Goal: Task Accomplishment & Management: Manage account settings

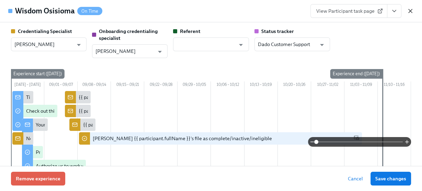
click at [410, 11] on icon "button" at bounding box center [410, 11] width 7 height 7
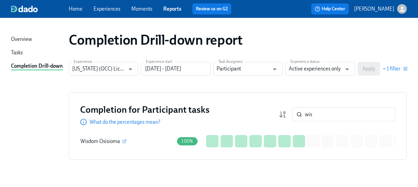
click at [332, 61] on div "Completion Drill-down report Experience [US_STATE] (OCC) Licensure for existing…" at bounding box center [209, 104] width 396 height 156
click at [330, 68] on input "Active experiences only" at bounding box center [315, 69] width 53 height 14
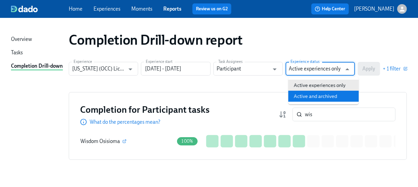
click at [338, 95] on li "Active and archived" at bounding box center [323, 96] width 70 height 11
type input "Active and archived"
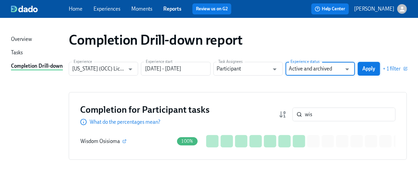
click at [374, 66] on span "Apply" at bounding box center [369, 68] width 13 height 7
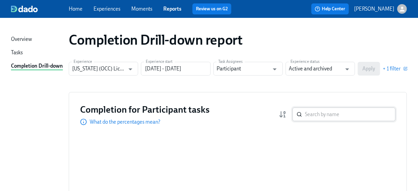
click at [318, 113] on input "search" at bounding box center [350, 115] width 91 height 14
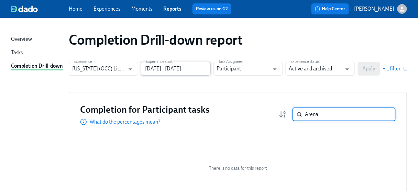
type input "Arena"
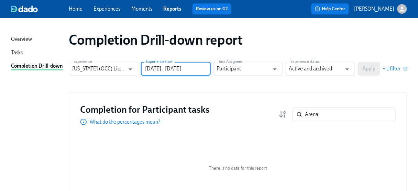
click at [155, 71] on input "[DATE] - [DATE]" at bounding box center [175, 69] width 69 height 14
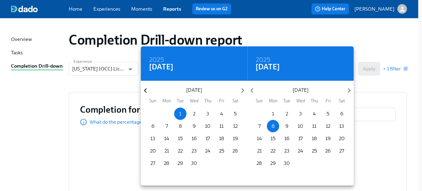
click at [145, 88] on icon "button" at bounding box center [145, 90] width 9 height 9
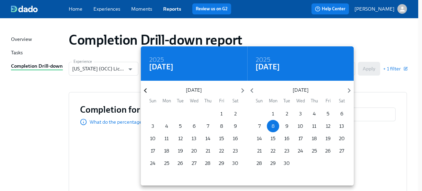
click at [145, 88] on icon "button" at bounding box center [145, 90] width 9 height 9
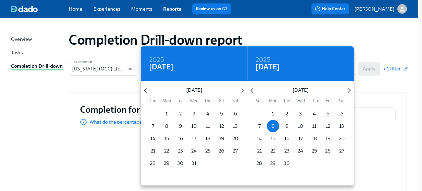
click at [145, 88] on icon "button" at bounding box center [145, 90] width 9 height 9
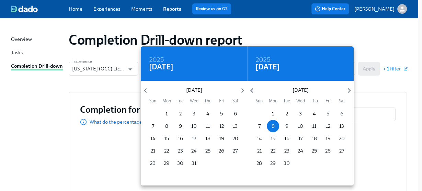
click at [169, 111] on span "1" at bounding box center [167, 113] width 12 height 7
type input "[DATE] - [DATE]"
click at [397, 81] on div at bounding box center [211, 95] width 422 height 191
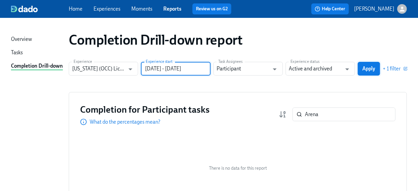
click at [363, 71] on span "Apply" at bounding box center [369, 68] width 13 height 7
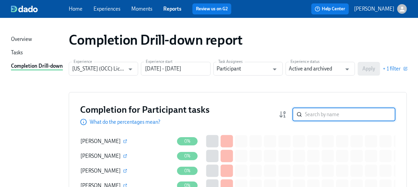
click at [312, 113] on input "search" at bounding box center [350, 115] width 91 height 14
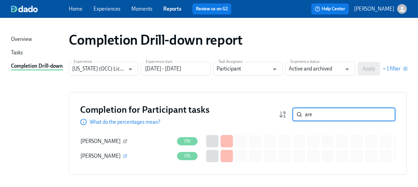
type input "are"
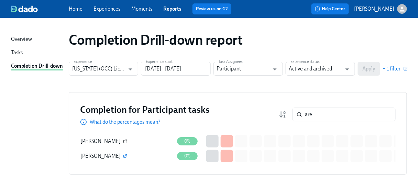
click at [124, 141] on icon "button" at bounding box center [125, 141] width 4 height 4
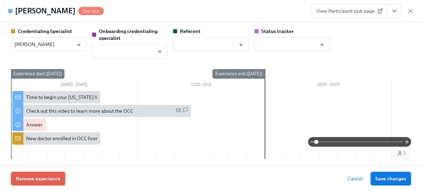
click at [42, 175] on span "Remove experience" at bounding box center [38, 178] width 45 height 7
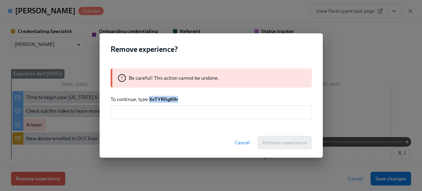
drag, startPoint x: 148, startPoint y: 97, endPoint x: 182, endPoint y: 96, distance: 33.4
click at [181, 96] on p "To continue, type XxTYRlIg69r" at bounding box center [211, 99] width 201 height 7
copy strong "XxTYRlIg69r"
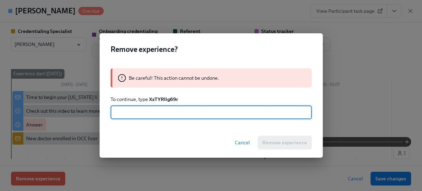
paste input "XxTYRlIg69r"
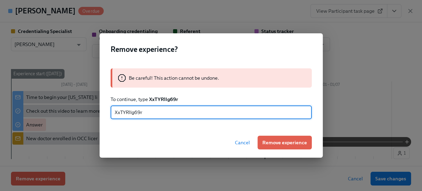
type input "XxTYRlIg69r"
click at [277, 141] on span "Remove experience" at bounding box center [285, 142] width 45 height 7
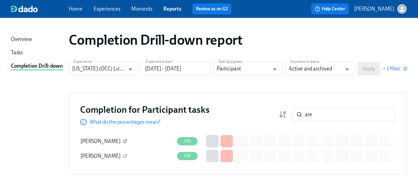
click at [124, 139] on icon "button" at bounding box center [125, 141] width 4 height 4
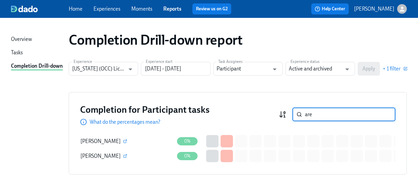
drag, startPoint x: 320, startPoint y: 113, endPoint x: 284, endPoint y: 118, distance: 37.1
click at [284, 118] on div "are ​" at bounding box center [337, 115] width 117 height 14
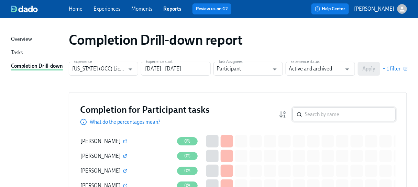
click at [311, 116] on input "search" at bounding box center [350, 115] width 91 height 14
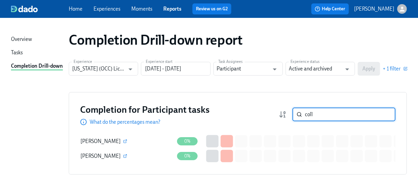
type input "coll"
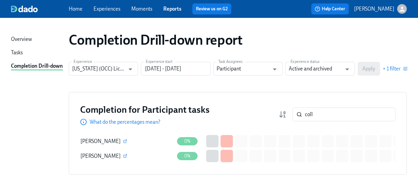
click at [117, 156] on div "[PERSON_NAME]" at bounding box center [126, 156] width 93 height 14
click at [123, 154] on icon "button" at bounding box center [125, 156] width 4 height 4
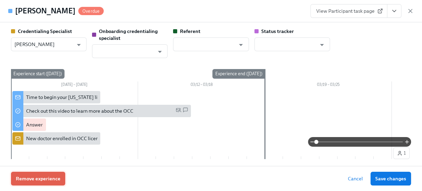
click at [46, 178] on span "Remove experience" at bounding box center [38, 178] width 45 height 7
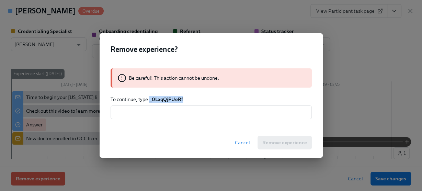
drag, startPoint x: 149, startPoint y: 99, endPoint x: 189, endPoint y: 98, distance: 39.9
click at [189, 98] on p "To continue, type _0LxqQjPUeRf" at bounding box center [211, 99] width 201 height 7
copy strong "_0LxqQjPUeRf"
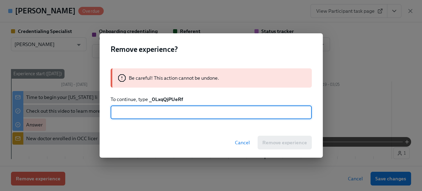
paste input "_0LxqQjPUeRf"
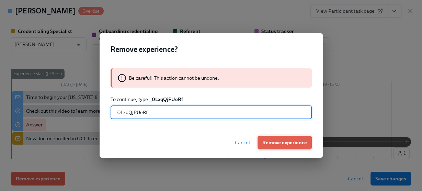
type input "_0LxqQjPUeRf"
click at [282, 143] on span "Remove experience" at bounding box center [285, 142] width 45 height 7
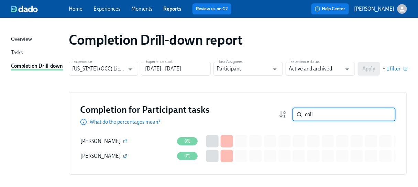
drag, startPoint x: 325, startPoint y: 114, endPoint x: 293, endPoint y: 117, distance: 32.4
click at [293, 117] on div "coll ​" at bounding box center [337, 115] width 117 height 14
click at [322, 115] on input "search" at bounding box center [350, 115] width 91 height 14
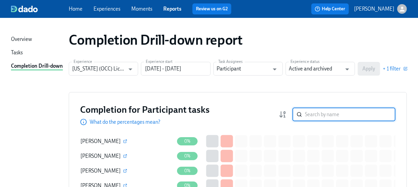
click at [322, 114] on input "search" at bounding box center [350, 115] width 91 height 14
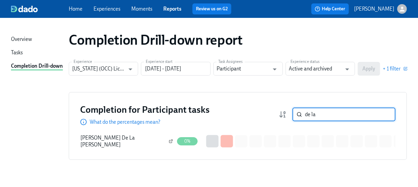
type input "de la"
click at [169, 141] on icon "button" at bounding box center [170, 141] width 3 height 3
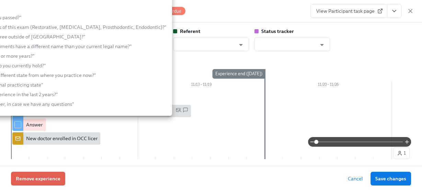
click at [267, 38] on input "text" at bounding box center [287, 44] width 59 height 14
drag, startPoint x: 354, startPoint y: 51, endPoint x: 354, endPoint y: 55, distance: 4.1
click at [355, 53] on div "Credentialing Specialist [PERSON_NAME] ​ Onboarding credentialing specialist ​ …" at bounding box center [211, 43] width 400 height 30
click at [409, 11] on icon "button" at bounding box center [410, 11] width 7 height 7
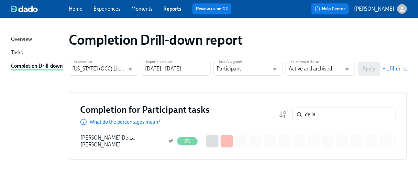
click at [168, 138] on button "button" at bounding box center [171, 141] width 6 height 6
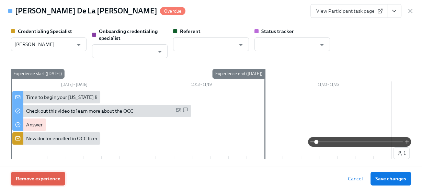
click at [44, 183] on button "Remove experience" at bounding box center [38, 179] width 54 height 14
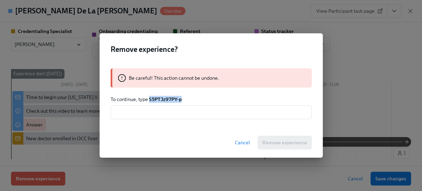
drag, startPoint x: 149, startPoint y: 98, endPoint x: 200, endPoint y: 99, distance: 50.9
click at [200, 99] on p "To continue, type S5PTJz97PY-p" at bounding box center [211, 99] width 201 height 7
copy strong "S5PTJz97PY-p"
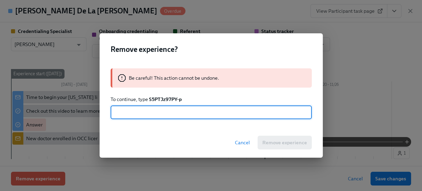
paste input "S5PTJz97PY-p"
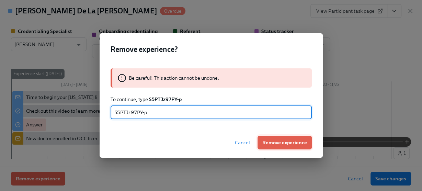
type input "S5PTJz97PY-p"
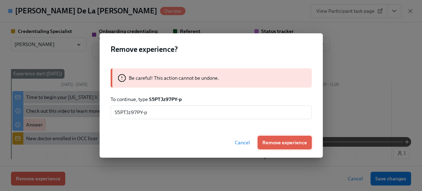
click at [289, 143] on span "Remove experience" at bounding box center [285, 142] width 45 height 7
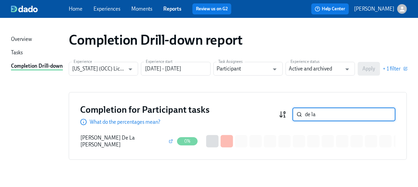
drag, startPoint x: 321, startPoint y: 115, endPoint x: 287, endPoint y: 115, distance: 34.4
click at [287, 115] on div "de la ​" at bounding box center [337, 115] width 117 height 14
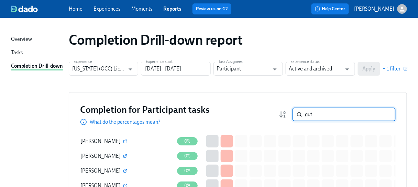
click at [327, 111] on input "gut" at bounding box center [350, 115] width 91 height 14
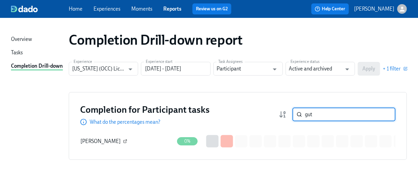
type input "gut"
click at [124, 141] on icon "button" at bounding box center [125, 141] width 4 height 4
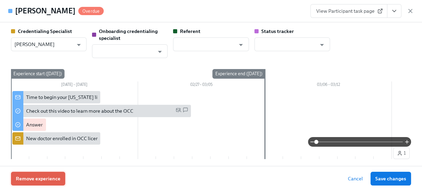
click at [44, 175] on span "Remove experience" at bounding box center [38, 178] width 45 height 7
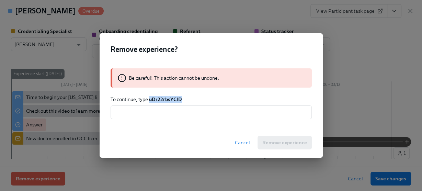
drag, startPoint x: 148, startPoint y: 98, endPoint x: 181, endPoint y: 99, distance: 33.0
click at [183, 99] on p "To continue, type uDr22rbsYCID" at bounding box center [211, 99] width 201 height 7
copy strong "uDr22rbsYCID"
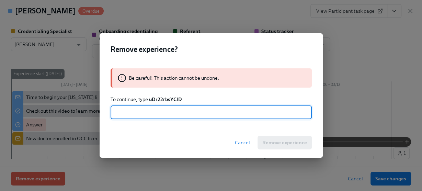
paste input "uDr22rbsYCID"
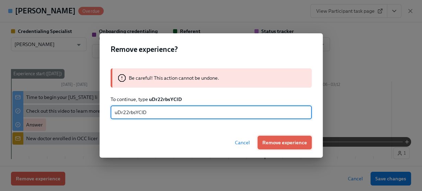
type input "uDr22rbsYCID"
click at [283, 143] on span "Remove experience" at bounding box center [285, 142] width 45 height 7
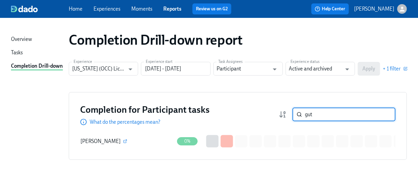
drag, startPoint x: 321, startPoint y: 117, endPoint x: 295, endPoint y: 119, distance: 26.6
click at [295, 119] on div "gut ​" at bounding box center [337, 115] width 117 height 14
click at [317, 114] on input "haww" at bounding box center [350, 115] width 91 height 14
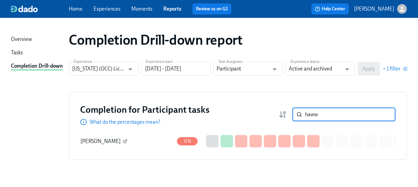
type input "haww"
click at [123, 139] on icon "button" at bounding box center [125, 141] width 4 height 4
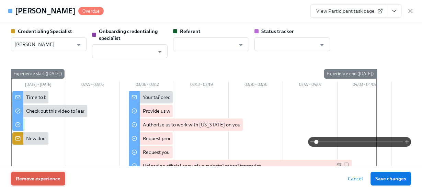
click at [43, 181] on span "Remove experience" at bounding box center [38, 178] width 45 height 7
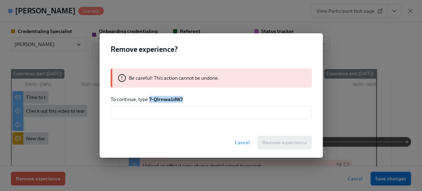
drag, startPoint x: 149, startPoint y: 99, endPoint x: 190, endPoint y: 96, distance: 40.7
click at [190, 96] on p "To continue, type 7-Qlrnwa1dWJ" at bounding box center [211, 99] width 201 height 7
copy strong "7-Qlrnwa1dWJ"
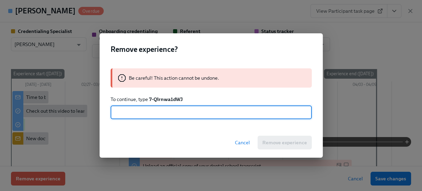
paste input "7-Qlrnwa1dWJ"
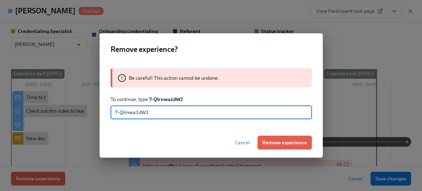
type input "7-Qlrnwa1dWJ"
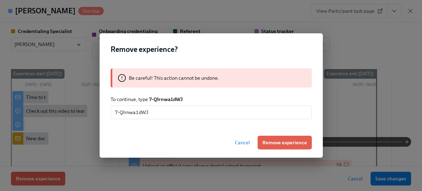
click at [294, 142] on span "Remove experience" at bounding box center [285, 142] width 45 height 7
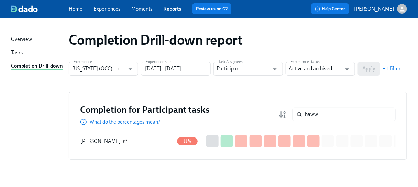
click at [125, 141] on icon "button" at bounding box center [126, 141] width 2 height 2
click at [95, 141] on span "[PERSON_NAME]" at bounding box center [100, 141] width 40 height 6
click at [125, 140] on icon "button" at bounding box center [126, 141] width 2 height 2
click at [122, 140] on button "button" at bounding box center [125, 141] width 6 height 6
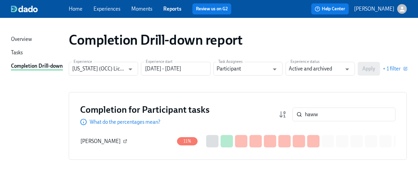
click at [123, 141] on icon "button" at bounding box center [125, 141] width 4 height 4
click at [328, 115] on input "haww" at bounding box center [350, 115] width 91 height 14
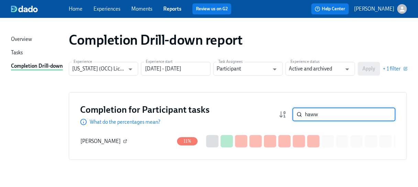
click at [123, 140] on icon "button" at bounding box center [125, 141] width 4 height 4
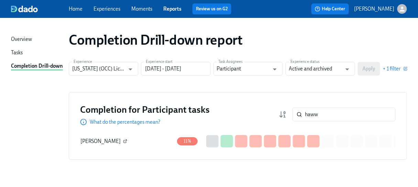
click at [123, 140] on icon "button" at bounding box center [125, 141] width 4 height 4
drag, startPoint x: 310, startPoint y: 112, endPoint x: 287, endPoint y: 109, distance: 23.2
click at [287, 109] on div "haww ​" at bounding box center [337, 115] width 117 height 14
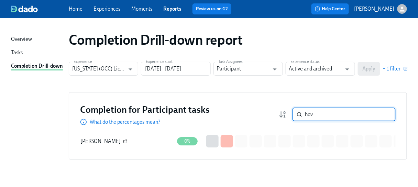
type input "hov"
click at [127, 141] on icon "button" at bounding box center [125, 141] width 4 height 4
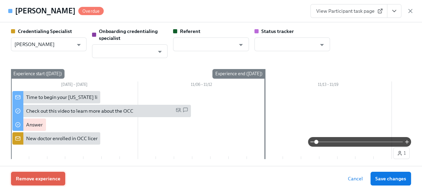
click at [48, 181] on span "Remove experience" at bounding box center [38, 178] width 45 height 7
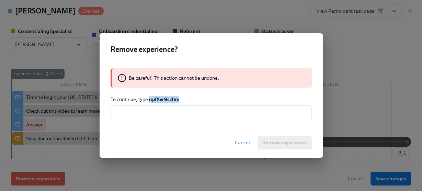
drag, startPoint x: 150, startPoint y: 98, endPoint x: 180, endPoint y: 98, distance: 30.6
click at [180, 98] on p "To continue, type npfXvr9szlVv" at bounding box center [211, 99] width 201 height 7
copy strong "npfXvr9szlVv"
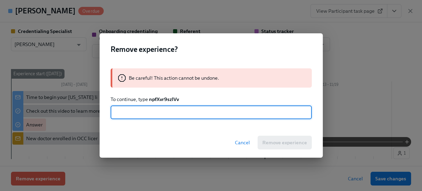
paste input "npfXvr9szlVv"
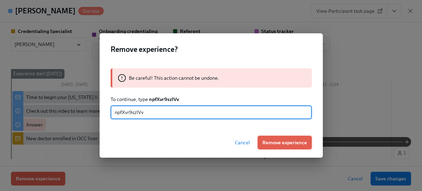
type input "npfXvr9szlVv"
click at [286, 143] on span "Remove experience" at bounding box center [285, 142] width 45 height 7
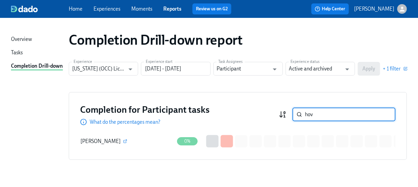
drag, startPoint x: 321, startPoint y: 114, endPoint x: 286, endPoint y: 111, distance: 34.5
click at [287, 111] on div "hov ​" at bounding box center [337, 115] width 117 height 14
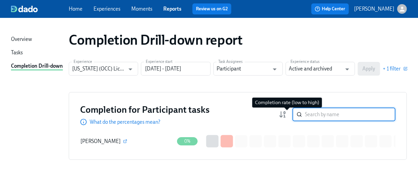
click at [337, 113] on input "search" at bounding box center [350, 115] width 91 height 14
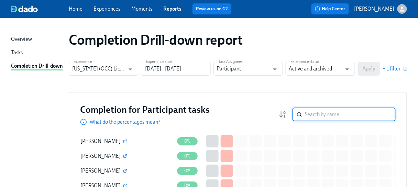
click at [333, 113] on input "search" at bounding box center [350, 115] width 91 height 14
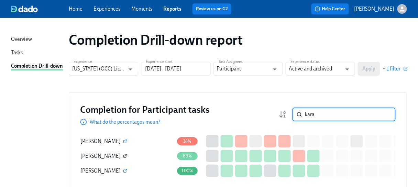
type input "kara"
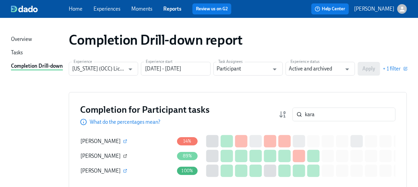
click at [122, 155] on button "button" at bounding box center [125, 156] width 6 height 6
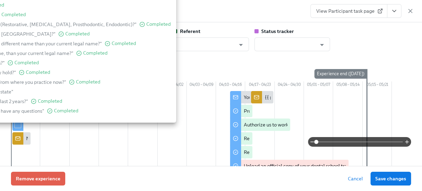
click at [229, 59] on div "Credentialing Specialist [PERSON_NAME] ​ Onboarding credentialing specialist ​ …" at bounding box center [211, 141] width 400 height 226
click at [315, 33] on div "Status tracker" at bounding box center [293, 31] width 76 height 7
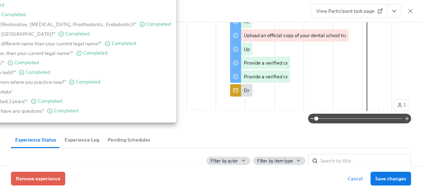
scroll to position [137, 0]
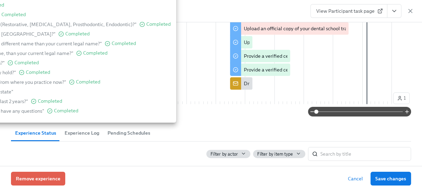
click at [206, 10] on div "[PERSON_NAME] Overdue View Participant task page" at bounding box center [211, 11] width 422 height 22
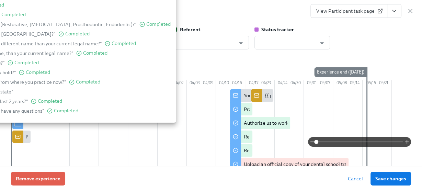
scroll to position [0, 0]
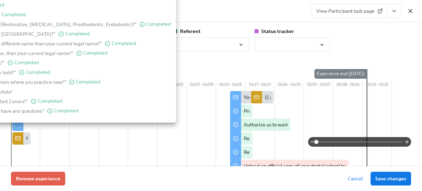
click at [411, 10] on icon "button" at bounding box center [410, 10] width 3 height 3
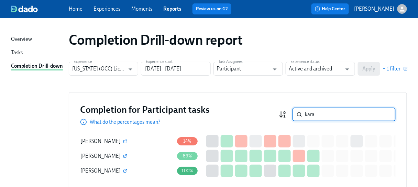
drag, startPoint x: 329, startPoint y: 115, endPoint x: 283, endPoint y: 117, distance: 45.8
click at [282, 115] on div "Completion for Participant tasks What do the percentages mean? kara ​" at bounding box center [238, 114] width 316 height 22
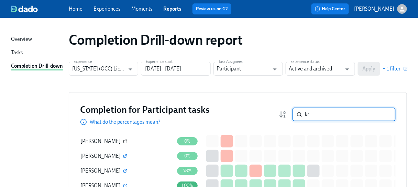
type input "kr"
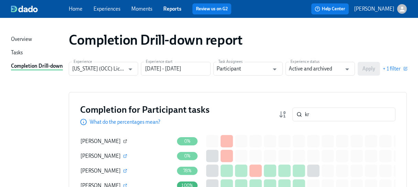
click at [123, 139] on icon "button" at bounding box center [125, 141] width 4 height 4
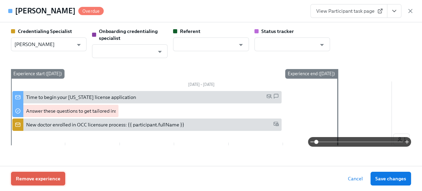
click at [42, 178] on span "Remove experience" at bounding box center [38, 178] width 45 height 7
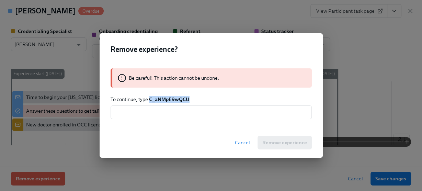
drag, startPoint x: 150, startPoint y: 97, endPoint x: 190, endPoint y: 98, distance: 40.2
click at [190, 98] on p "To continue, type C_aNMpE9wQCU" at bounding box center [211, 99] width 201 height 7
copy strong "C_aNMpE9wQCU"
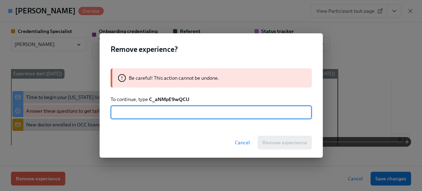
paste input "C_aNMpE9wQCU"
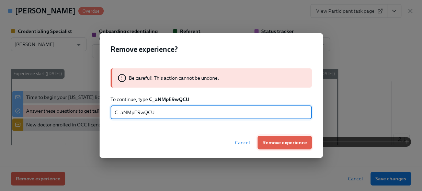
type input "C_aNMpE9wQCU"
click at [292, 147] on button "Remove experience" at bounding box center [285, 143] width 54 height 14
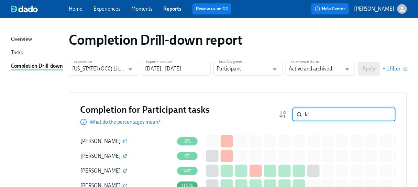
drag, startPoint x: 319, startPoint y: 114, endPoint x: 293, endPoint y: 114, distance: 26.5
click at [293, 114] on div "kr ​" at bounding box center [337, 115] width 117 height 14
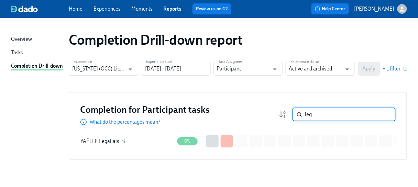
type input "leg"
click at [124, 140] on icon "button" at bounding box center [123, 141] width 4 height 4
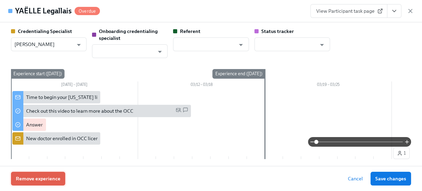
click at [46, 176] on span "Remove experience" at bounding box center [38, 178] width 45 height 7
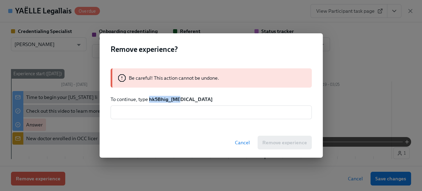
drag, startPoint x: 149, startPoint y: 98, endPoint x: 184, endPoint y: 98, distance: 35.4
click at [184, 98] on p "To continue, type hk5Bhig_[MEDICAL_DATA]" at bounding box center [211, 99] width 201 height 7
copy strong "hk5Bhig_[MEDICAL_DATA]"
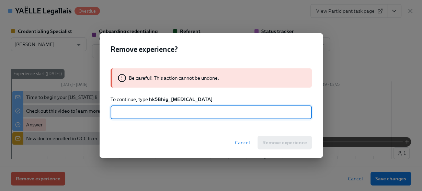
paste input "hk5Bhig_[MEDICAL_DATA]"
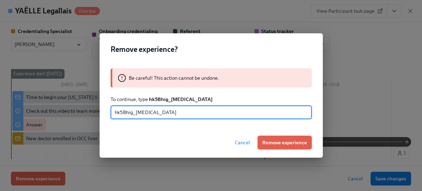
type input "hk5Bhig_[MEDICAL_DATA]"
click at [285, 139] on span "Remove experience" at bounding box center [285, 142] width 45 height 7
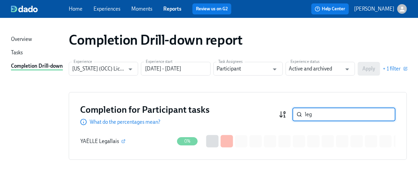
drag, startPoint x: 317, startPoint y: 116, endPoint x: 285, endPoint y: 113, distance: 31.8
click at [285, 113] on div "leg ​" at bounding box center [337, 115] width 117 height 14
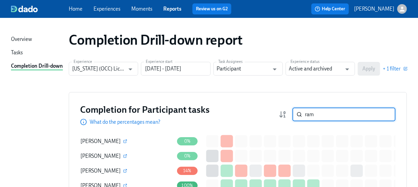
type input "rami"
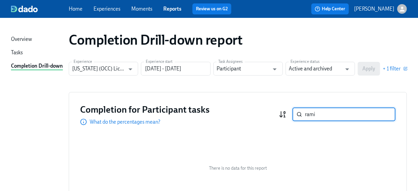
drag, startPoint x: 316, startPoint y: 113, endPoint x: 284, endPoint y: 115, distance: 32.0
click at [284, 115] on div "rami ​" at bounding box center [337, 115] width 117 height 14
type input "[PERSON_NAME]"
drag, startPoint x: 322, startPoint y: 114, endPoint x: 282, endPoint y: 115, distance: 40.2
click at [282, 115] on div "[PERSON_NAME] ​" at bounding box center [337, 115] width 117 height 14
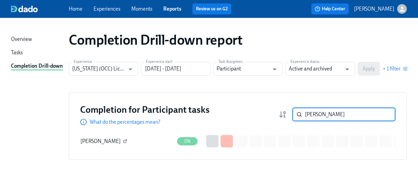
type input "[PERSON_NAME]"
click at [123, 142] on icon "button" at bounding box center [125, 141] width 4 height 4
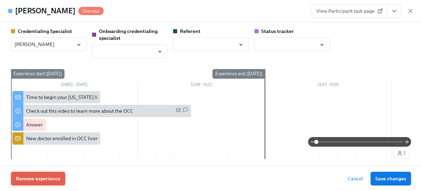
click at [51, 178] on span "Remove experience" at bounding box center [38, 178] width 45 height 7
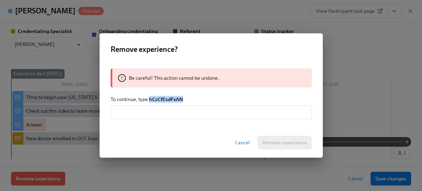
drag, startPoint x: 150, startPoint y: 98, endPoint x: 186, endPoint y: 97, distance: 36.5
click at [186, 97] on p "To continue, type hCcCfEsdFxAN" at bounding box center [211, 99] width 201 height 7
copy strong "hCcCfEsdFxAN"
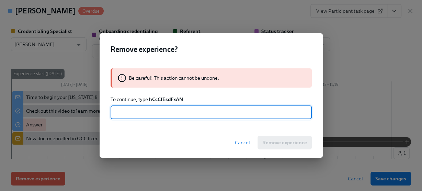
paste input "hCcCfEsdFxAN"
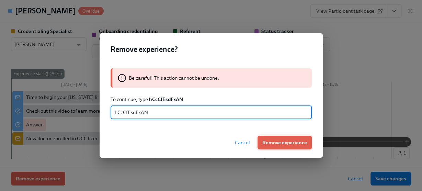
type input "hCcCfEsdFxAN"
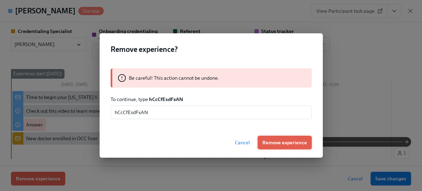
click at [286, 142] on span "Remove experience" at bounding box center [285, 142] width 45 height 7
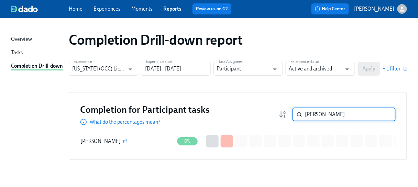
drag, startPoint x: 320, startPoint y: 114, endPoint x: 254, endPoint y: 118, distance: 66.5
click at [244, 116] on div "Completion for Participant tasks What do the percentages mean? [PERSON_NAME] ​" at bounding box center [238, 114] width 316 height 22
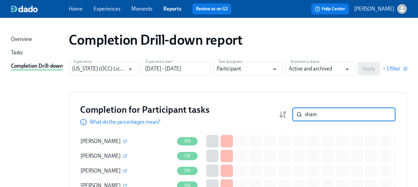
click at [318, 113] on input "sham" at bounding box center [350, 115] width 91 height 14
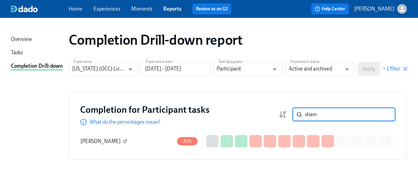
type input "sham"
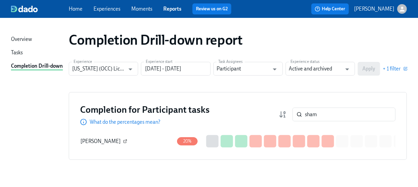
click at [123, 141] on icon "button" at bounding box center [125, 141] width 4 height 4
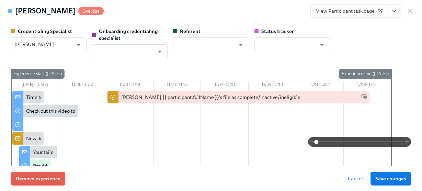
click at [33, 173] on button "Remove experience" at bounding box center [38, 179] width 54 height 14
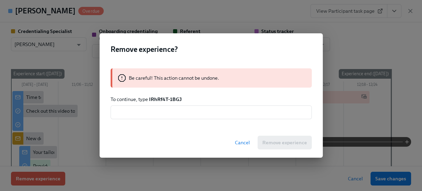
click at [32, 176] on div "Remove experience? Be careful! This action cannot be undone. To continue, type …" at bounding box center [211, 95] width 422 height 191
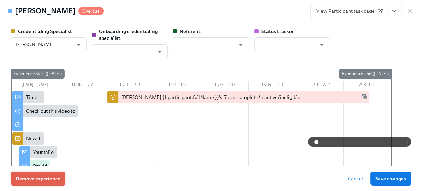
click at [39, 178] on span "Remove experience" at bounding box center [38, 178] width 45 height 7
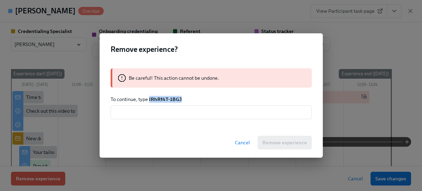
drag, startPoint x: 149, startPoint y: 97, endPoint x: 192, endPoint y: 95, distance: 43.7
click at [192, 95] on div "Be careful! This action cannot be undone. To continue, type IRhRf4T-1BGJ ​" at bounding box center [211, 93] width 223 height 67
copy strong "IRhRf4T-1BGJ"
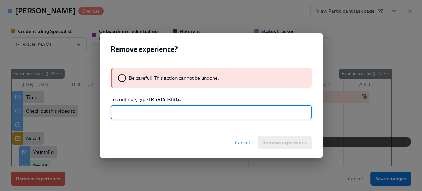
paste input "IRhRf4T-1BGJ"
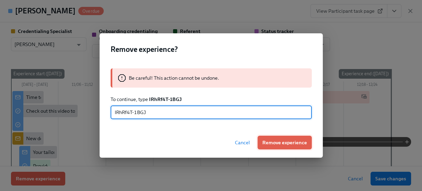
type input "IRhRf4T-1BGJ"
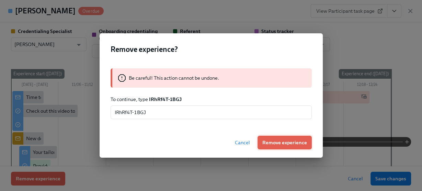
click at [280, 143] on span "Remove experience" at bounding box center [285, 142] width 45 height 7
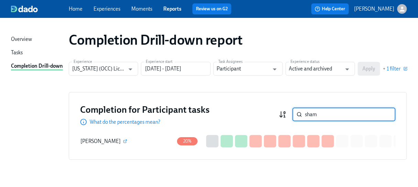
drag, startPoint x: 327, startPoint y: 111, endPoint x: 288, endPoint y: 117, distance: 39.6
click at [284, 117] on div "sham ​" at bounding box center [337, 115] width 117 height 14
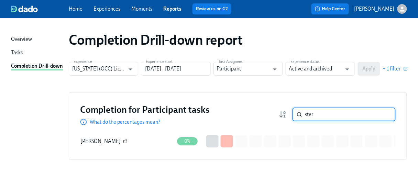
type input "ster"
click at [125, 140] on icon "button" at bounding box center [126, 141] width 2 height 2
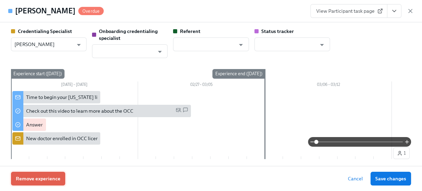
click at [36, 178] on span "Remove experience" at bounding box center [38, 178] width 45 height 7
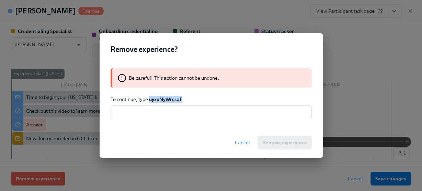
drag, startPoint x: 149, startPoint y: 98, endPoint x: 189, endPoint y: 99, distance: 39.5
click at [182, 98] on strong "uyxoNyWrcsaF" at bounding box center [165, 99] width 33 height 6
click at [190, 99] on p "To continue, type uyxoNyWrcsaF" at bounding box center [211, 99] width 201 height 7
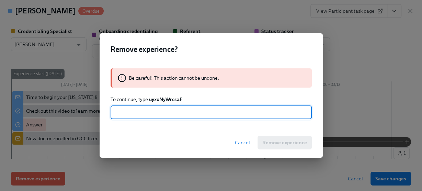
paste input "uyxoNyWrcsaF"
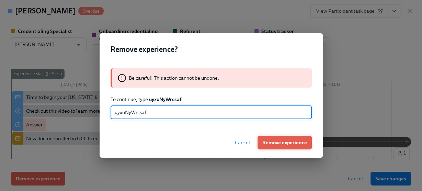
type input "uyxoNyWrcsaF"
click at [266, 146] on span "Remove experience" at bounding box center [285, 142] width 45 height 7
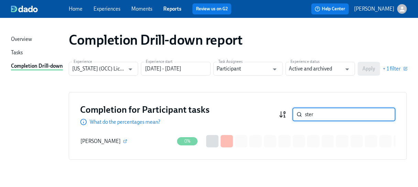
drag, startPoint x: 302, startPoint y: 117, endPoint x: 289, endPoint y: 118, distance: 12.4
click at [289, 118] on div "ster ​" at bounding box center [337, 115] width 117 height 14
type input "[MEDICAL_DATA]"
click at [123, 141] on icon "button" at bounding box center [125, 141] width 4 height 4
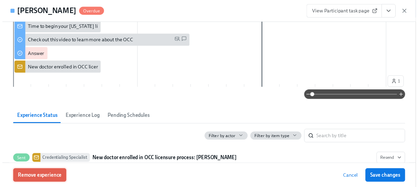
scroll to position [82, 0]
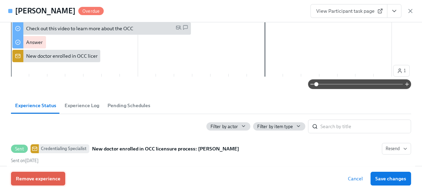
click at [52, 179] on span "Remove experience" at bounding box center [38, 178] width 45 height 7
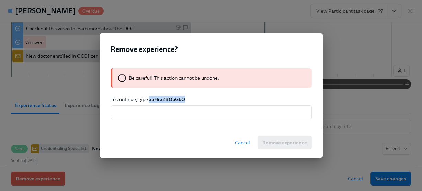
drag, startPoint x: 149, startPoint y: 99, endPoint x: 189, endPoint y: 98, distance: 40.3
click at [189, 98] on p "To continue, type xpHrx2BObGbO" at bounding box center [211, 99] width 201 height 7
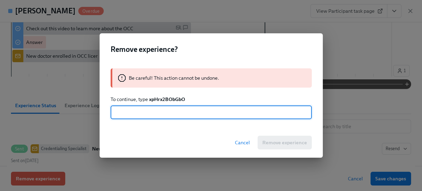
paste input "xpHrx2BObGbO"
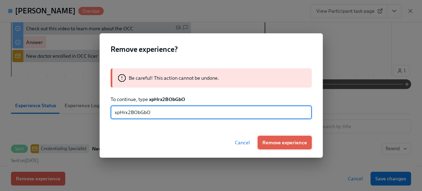
type input "xpHrx2BObGbO"
click at [291, 140] on span "Remove experience" at bounding box center [285, 142] width 45 height 7
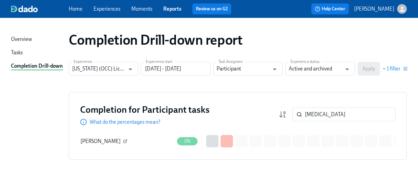
click at [124, 141] on icon "button" at bounding box center [125, 141] width 3 height 3
click at [123, 141] on icon "button" at bounding box center [125, 141] width 4 height 4
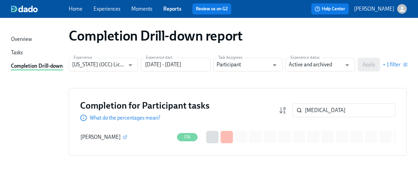
scroll to position [0, 0]
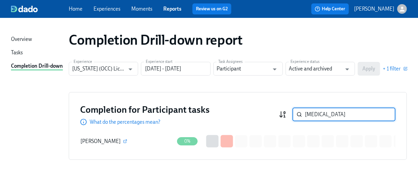
drag, startPoint x: 321, startPoint y: 116, endPoint x: 288, endPoint y: 115, distance: 33.0
click at [288, 115] on div "[MEDICAL_DATA] ​" at bounding box center [337, 115] width 117 height 14
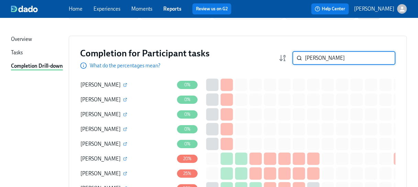
scroll to position [55, 0]
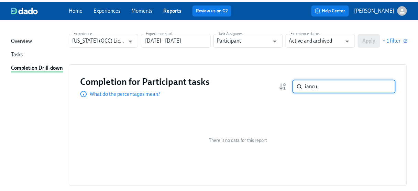
scroll to position [55, 0]
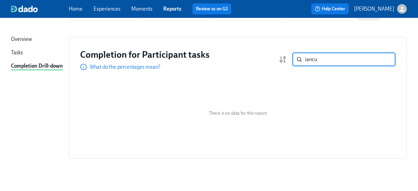
type input "iancu"
click at [78, 7] on link "Home" at bounding box center [76, 9] width 14 height 6
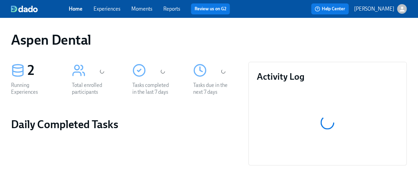
click at [175, 8] on link "Reports" at bounding box center [171, 9] width 17 height 6
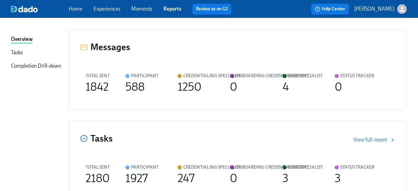
scroll to position [357, 0]
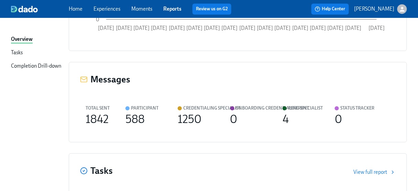
click at [36, 66] on div "Completion Drill-down" at bounding box center [36, 67] width 50 height 8
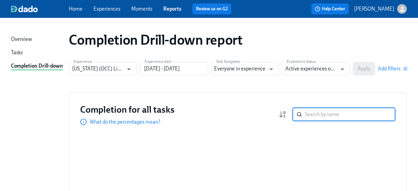
click at [313, 116] on input "search" at bounding box center [350, 115] width 91 height 14
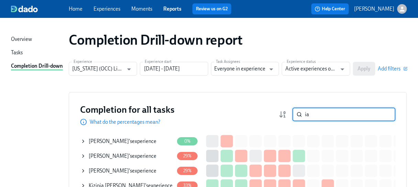
type input "ia"
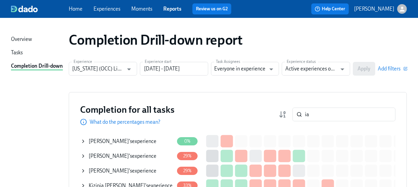
click at [103, 141] on span "[PERSON_NAME]" at bounding box center [109, 141] width 40 height 6
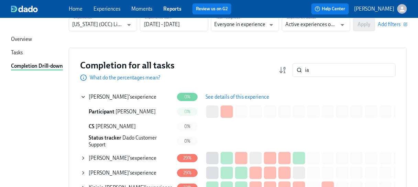
scroll to position [55, 0]
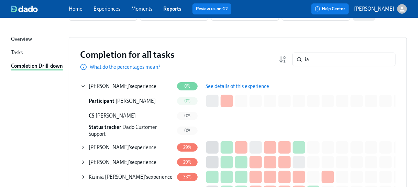
click at [114, 86] on span "[PERSON_NAME]" at bounding box center [109, 86] width 40 height 6
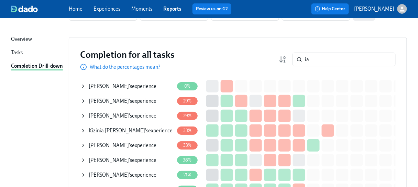
click at [114, 86] on span "[PERSON_NAME]" at bounding box center [109, 86] width 40 height 6
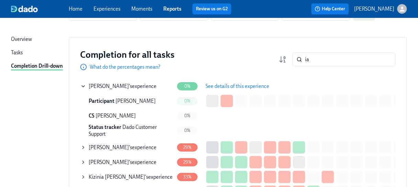
click at [131, 101] on span "[PERSON_NAME]" at bounding box center [135, 101] width 40 height 6
click at [109, 117] on span "[PERSON_NAME]" at bounding box center [116, 116] width 40 height 6
click at [133, 128] on span "Dado Customer Support" at bounding box center [123, 130] width 68 height 13
click at [185, 119] on div "0%" at bounding box center [187, 116] width 21 height 8
click at [229, 87] on span "See details of this experience" at bounding box center [238, 86] width 64 height 7
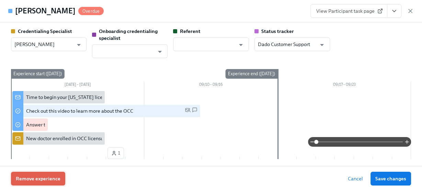
click at [37, 177] on span "Remove experience" at bounding box center [38, 178] width 45 height 7
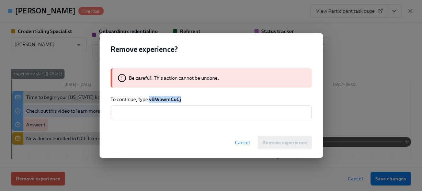
drag, startPoint x: 149, startPoint y: 98, endPoint x: 208, endPoint y: 98, distance: 58.8
click at [208, 98] on p "To continue, type vBWpwmCuCj" at bounding box center [211, 99] width 201 height 7
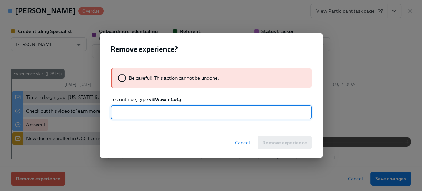
paste input "vBWpwmCuCj"
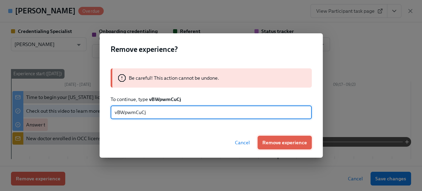
type input "vBWpwmCuCj"
click at [297, 144] on span "Remove experience" at bounding box center [285, 142] width 45 height 7
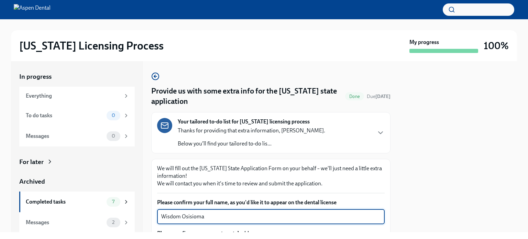
scroll to position [69, 0]
